Goal: Find contact information

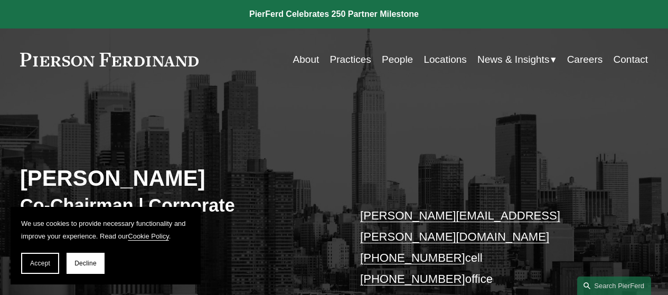
drag, startPoint x: 369, startPoint y: 235, endPoint x: 448, endPoint y: 238, distance: 79.3
click at [449, 238] on p "[PERSON_NAME][EMAIL_ADDRESS][PERSON_NAME][DOMAIN_NAME] [PHONE_NUMBER] cell [PHO…" at bounding box center [490, 268] width 261 height 126
copy link "[PHONE_NUMBER]"
click at [243, 215] on h3 "Co-Chairman | Corporate" at bounding box center [177, 205] width 314 height 22
drag, startPoint x: 369, startPoint y: 255, endPoint x: 446, endPoint y: 256, distance: 77.7
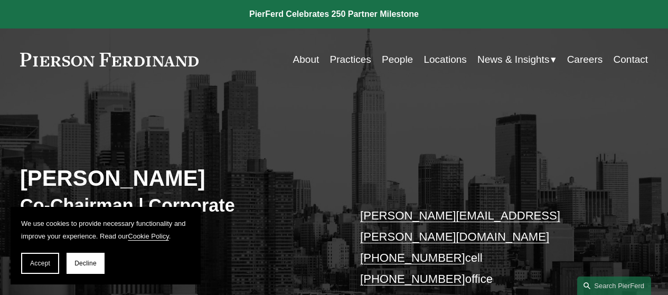
copy link "[PHONE_NUMBER]"
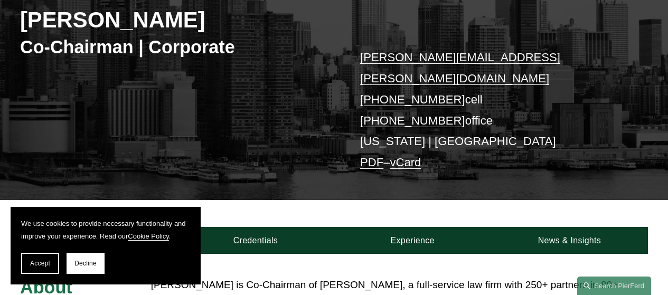
scroll to position [317, 0]
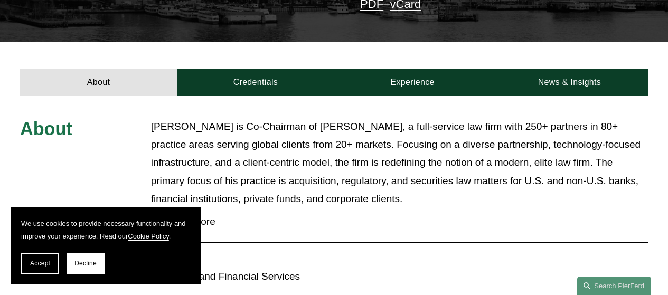
click at [87, 264] on span "Decline" at bounding box center [85, 263] width 22 height 7
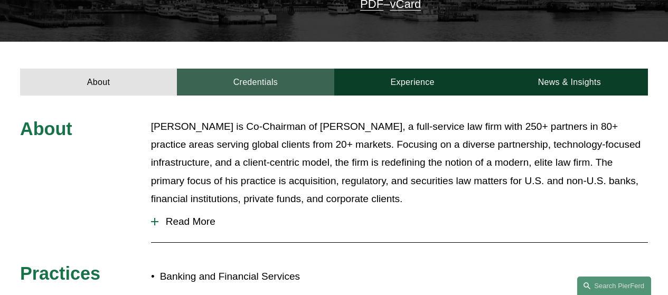
click at [258, 69] on link "Credentials" at bounding box center [255, 82] width 157 height 27
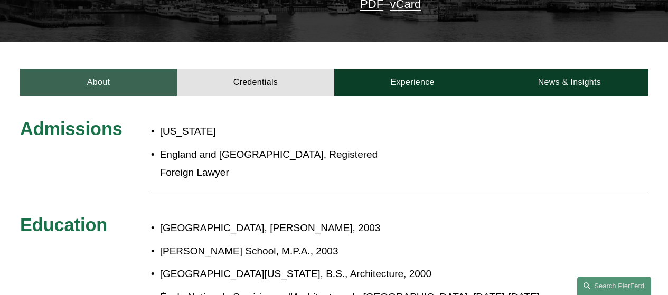
click at [124, 69] on link "About" at bounding box center [98, 82] width 157 height 27
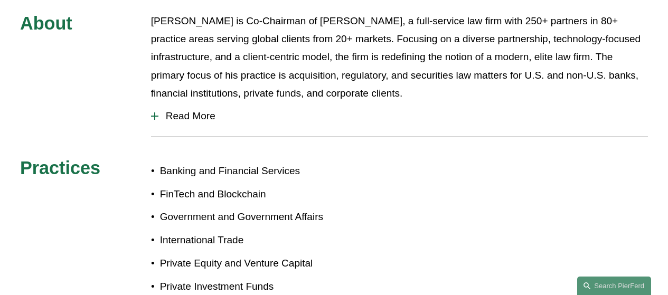
scroll to position [581, 0]
